Goal: Find specific page/section: Find specific page/section

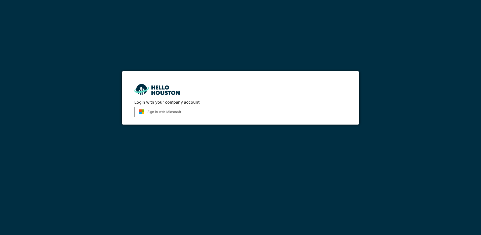
click at [175, 113] on button "Sign in with Microsoft" at bounding box center [158, 112] width 49 height 10
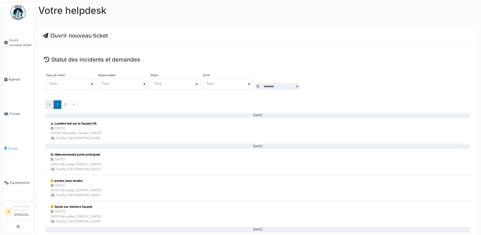
click at [8, 146] on li "Zones" at bounding box center [18, 148] width 28 height 5
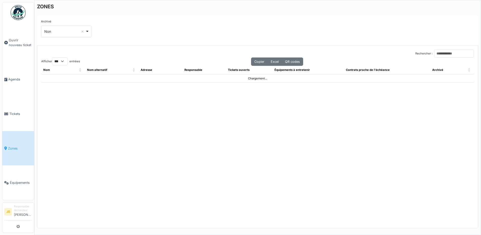
select select "***"
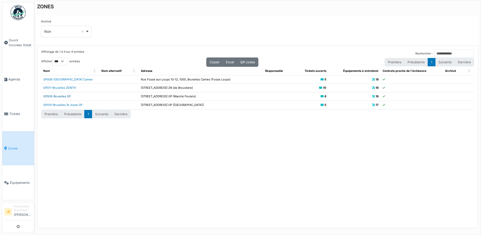
click at [62, 96] on link "GP009-Bruxelles GP" at bounding box center [56, 96] width 27 height 4
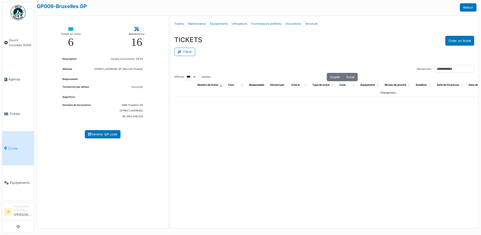
select select "***"
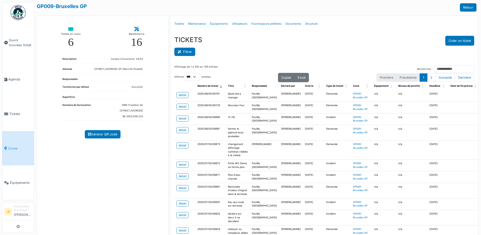
click at [187, 53] on button "Filtrer" at bounding box center [185, 52] width 21 height 8
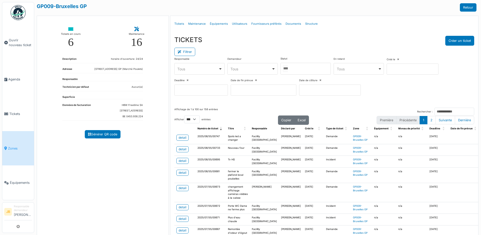
click at [306, 68] on div at bounding box center [306, 69] width 50 height 12
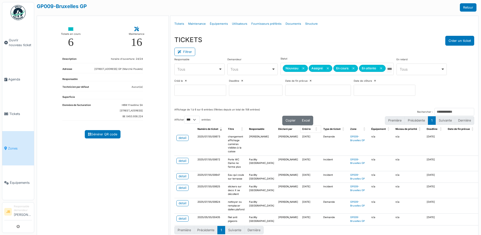
click at [302, 128] on span "Créé le" at bounding box center [306, 128] width 9 height 3
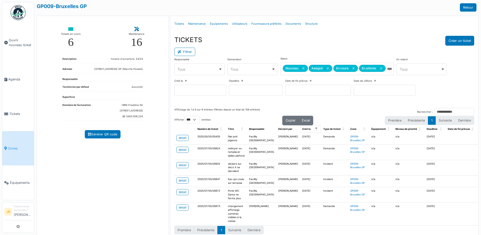
click at [302, 127] on span "Créé le" at bounding box center [306, 128] width 9 height 3
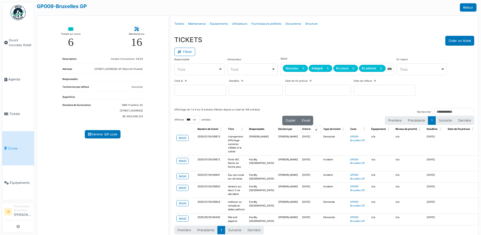
click at [302, 127] on span "Créé le" at bounding box center [306, 128] width 9 height 3
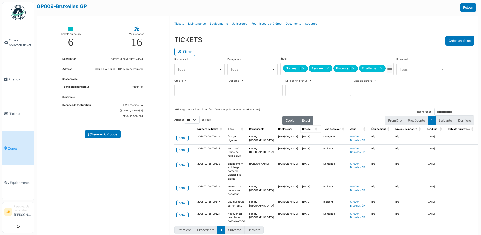
click at [302, 127] on span "Créé le" at bounding box center [306, 128] width 9 height 3
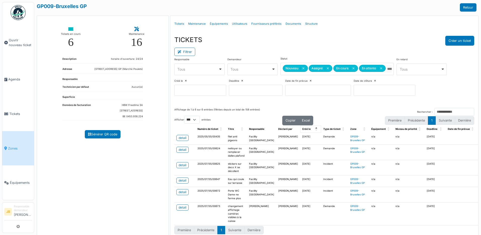
click at [302, 128] on span "Créé le" at bounding box center [306, 128] width 9 height 3
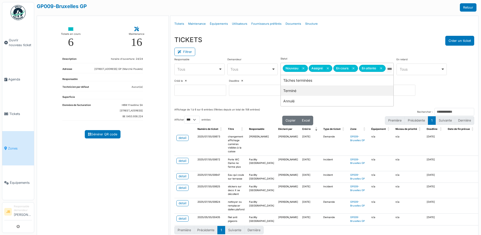
click at [391, 70] on input "Tous" at bounding box center [389, 68] width 5 height 7
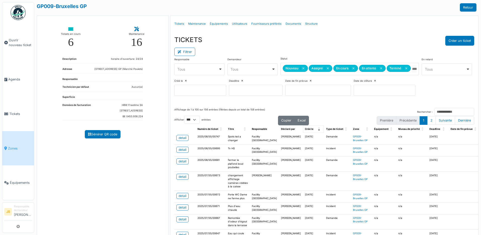
click at [318, 133] on span "Créé le: Activate to remove sorting" at bounding box center [319, 129] width 3 height 8
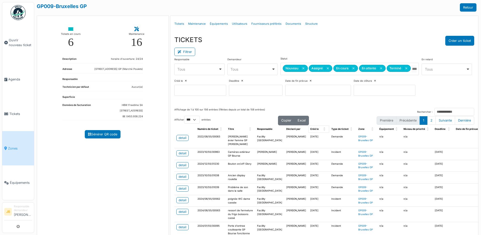
click at [324, 133] on span "Créé le: Activate to sort" at bounding box center [325, 129] width 3 height 8
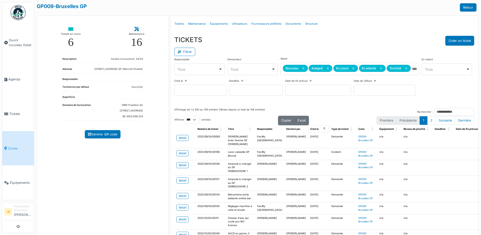
click at [324, 133] on span "Créé le: Activate to invert sorting" at bounding box center [325, 129] width 3 height 8
